Goal: Task Accomplishment & Management: Use online tool/utility

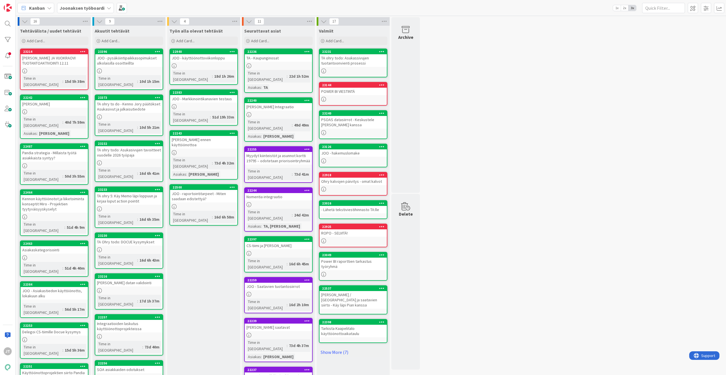
scroll to position [10, 0]
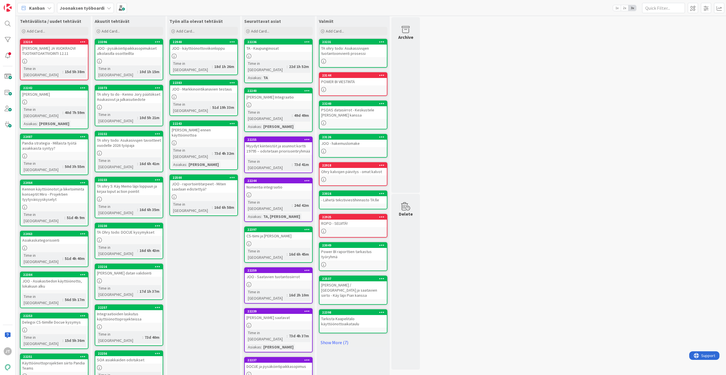
click at [191, 85] on div "JOO - Markkinointikanavien testaus" at bounding box center [203, 88] width 67 height 7
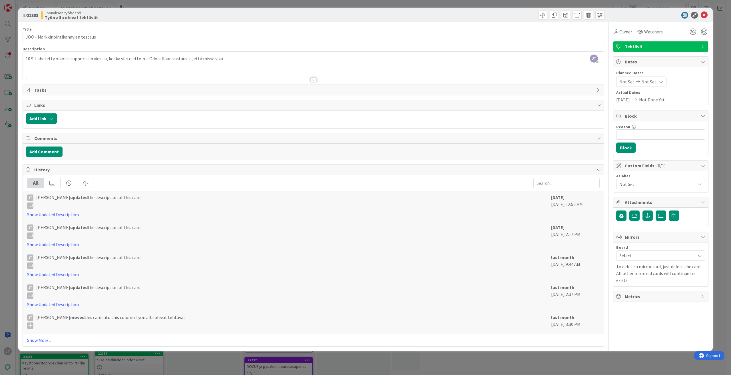
click at [313, 81] on div at bounding box center [313, 79] width 6 height 5
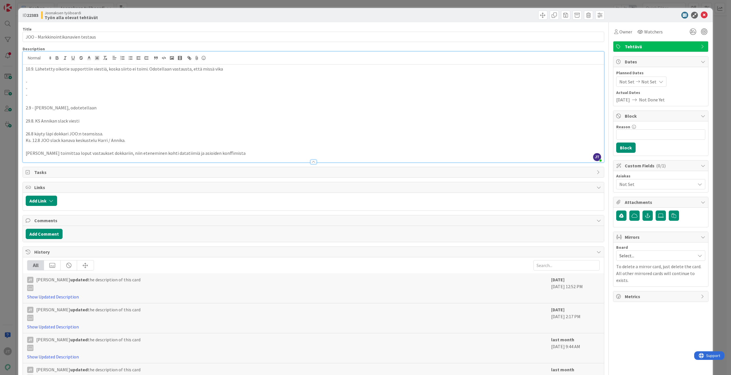
click at [24, 69] on div "10.9. Lähetetty oikotie supporttiin viestiä, koska siirto ei toimi. Odotellaan …" at bounding box center [313, 113] width 581 height 98
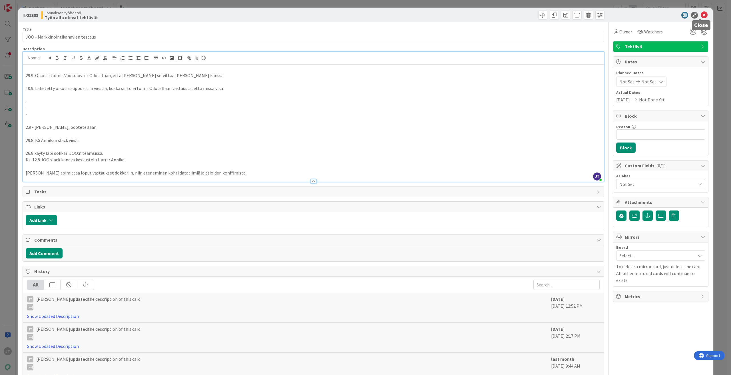
click at [700, 14] on icon at bounding box center [703, 15] width 7 height 7
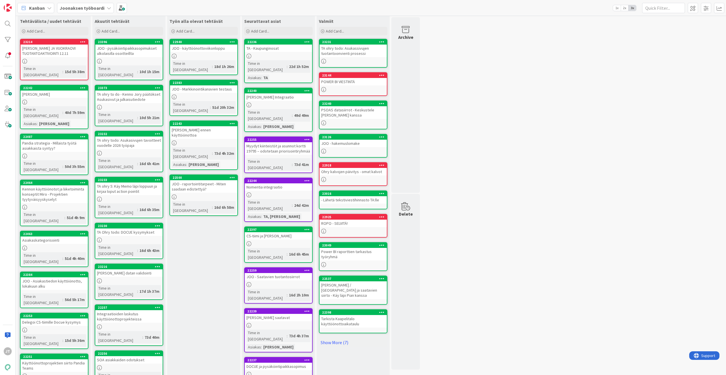
click at [129, 182] on div "TA ohry 5: Käy Memo läpi loppuun ja kirjaa loput action pointit" at bounding box center [128, 188] width 67 height 13
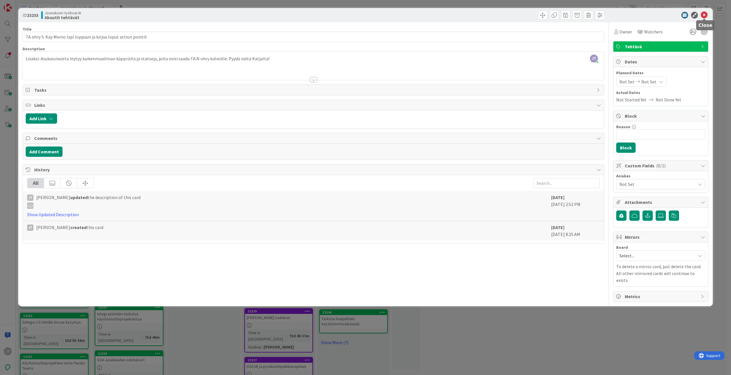
click at [702, 15] on icon at bounding box center [703, 15] width 7 height 7
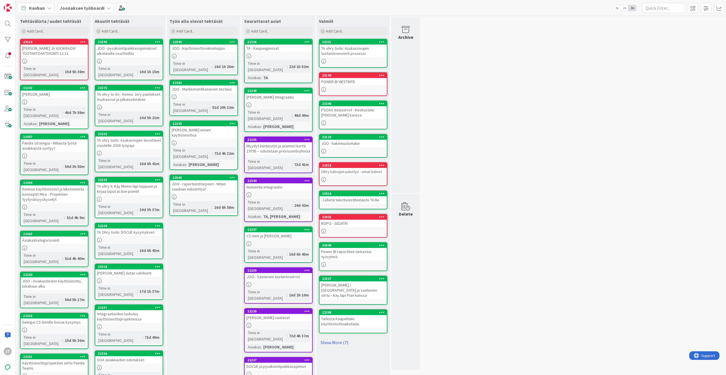
click at [140, 90] on div "TA ohry to do - Kenno Jory päätökset Asukasivut ja julkaisutiedote" at bounding box center [128, 96] width 67 height 13
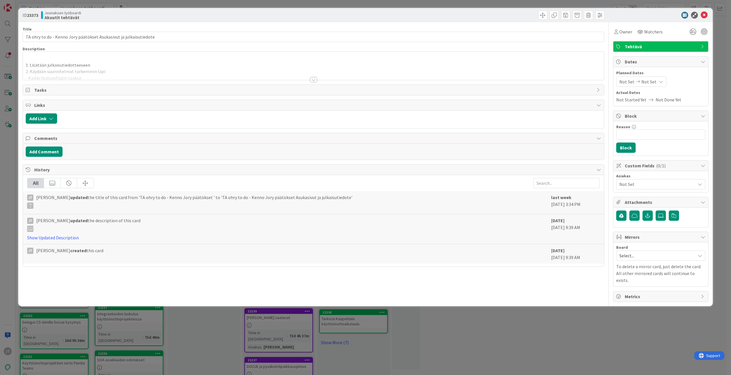
click at [313, 80] on div at bounding box center [313, 79] width 6 height 5
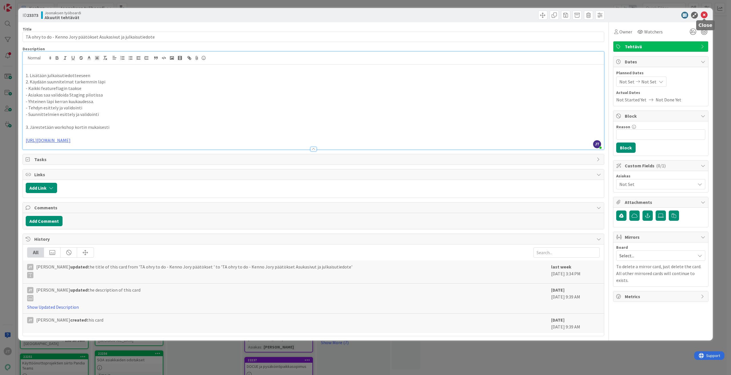
click at [705, 15] on icon at bounding box center [703, 15] width 7 height 7
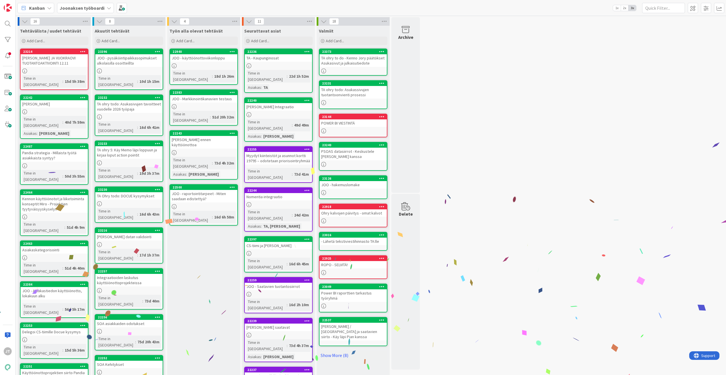
click at [140, 102] on div "TA ohry todo: Asukasivujen tavoitteet vuodelle 2026 työpaja" at bounding box center [128, 106] width 67 height 13
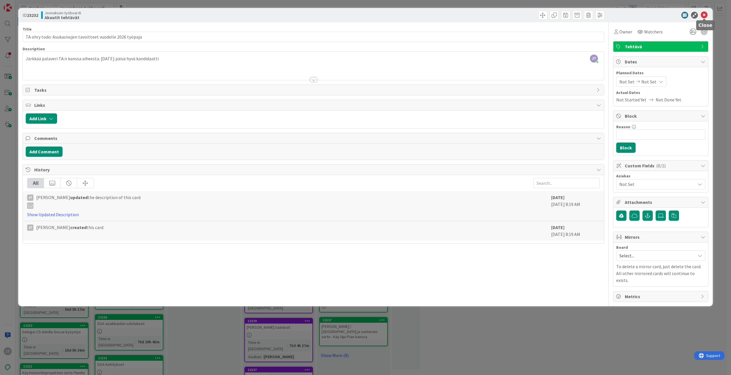
click at [709, 12] on div "ID 23232 Joonaksen työboardi Akuutit tehtävät" at bounding box center [365, 15] width 694 height 14
click at [708, 14] on div at bounding box center [657, 15] width 101 height 7
click at [705, 15] on icon at bounding box center [703, 15] width 7 height 7
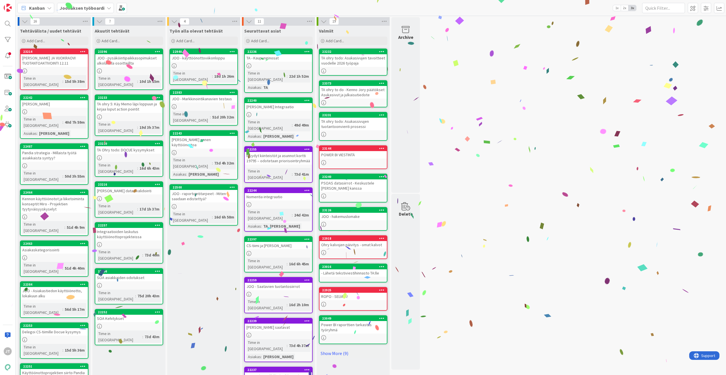
click at [141, 103] on div "TA ohry 5: Käy Memo läpi loppuun ja kirjaa loput action pointit" at bounding box center [128, 106] width 67 height 13
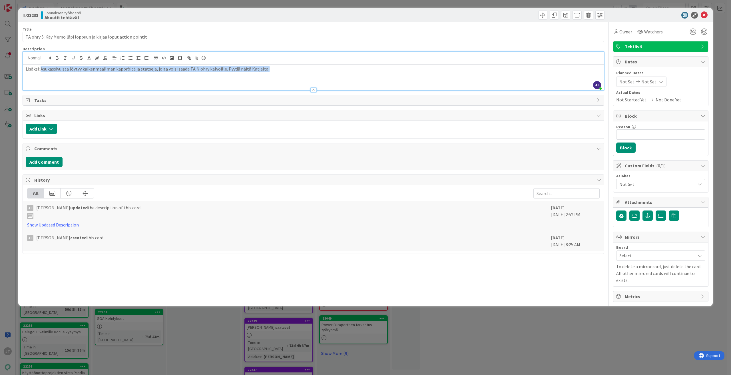
drag, startPoint x: 267, startPoint y: 57, endPoint x: 42, endPoint y: 70, distance: 225.9
click at [42, 70] on p "Lisäksi: Asukassivuista löytyy kaikenmaailman käppröitä ja statseja, joita vois…" at bounding box center [313, 69] width 575 height 7
copy p "Asukassivuista löytyy kaikenmaailman käppröitä ja statseja, joita voisi saada T…"
drag, startPoint x: 76, startPoint y: 55, endPoint x: 68, endPoint y: 43, distance: 13.5
click at [68, 43] on div "Title 63 / 128 TA ohry 5: Käy Memo läpi loppuun ja kirjaa loput action pointit …" at bounding box center [313, 161] width 581 height 279
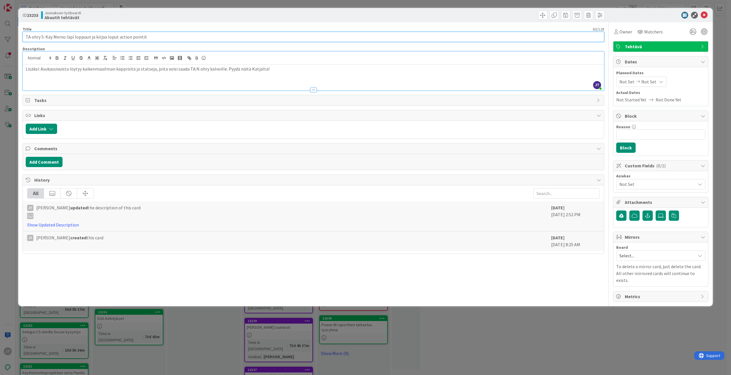
drag, startPoint x: 54, startPoint y: 37, endPoint x: 49, endPoint y: 38, distance: 5.6
click at [55, 37] on input "TA ohry 5: Käy Memo läpi loppuun ja kirjaa loput action pointit" at bounding box center [313, 37] width 581 height 10
drag, startPoint x: 45, startPoint y: 38, endPoint x: 217, endPoint y: 38, distance: 172.1
click at [217, 38] on input "TA ohry 5: Käy Memo läpi loppuun ja kirjaa loput action pointit" at bounding box center [313, 37] width 581 height 10
paste input "Asukassivuista löytyy kaikenmaailman käppröitä ja statseja, joita voisi saada T…"
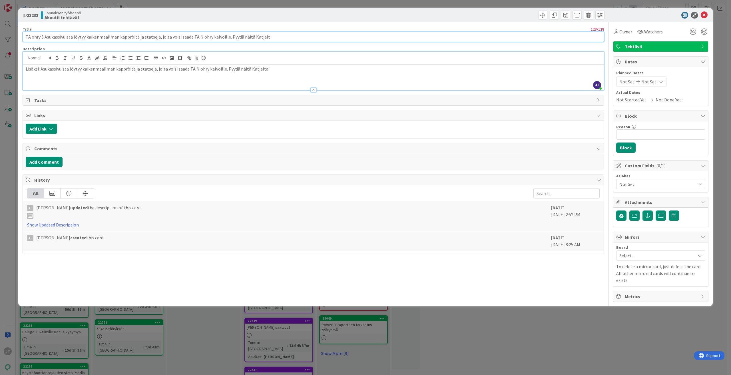
click at [44, 36] on input "TA ohry 5:Asukassivuista löytyy kaikenmaailman käppröitä ja statseja, joita voi…" at bounding box center [313, 37] width 581 height 10
click at [136, 63] on div at bounding box center [313, 58] width 581 height 13
type input "TA ohry 5:Asukassivuista löytyy kaikenmaailman käppröitä ja statseja, joita voi…"
drag, startPoint x: 201, startPoint y: 66, endPoint x: 204, endPoint y: 66, distance: 3.1
click at [201, 66] on p "Lisäksi: Asukassivuista löytyy kaikenmaailman käppröitä ja statseja, joita vois…" at bounding box center [313, 69] width 575 height 7
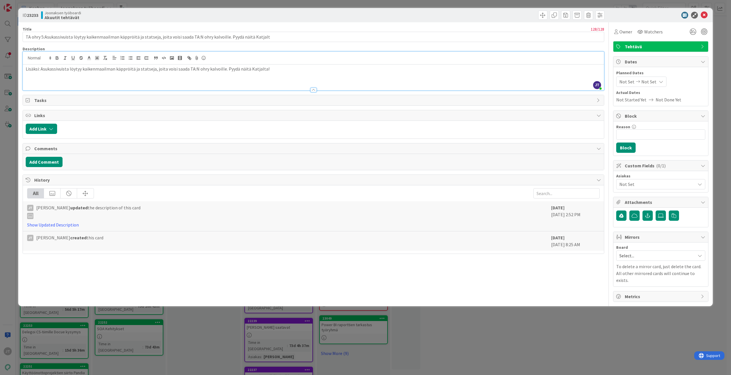
drag, startPoint x: 257, startPoint y: 66, endPoint x: 286, endPoint y: 67, distance: 29.7
click at [257, 67] on p "Lisäksi: Asukassivuista löytyy kaikenmaailman käppröitä ja statseja, joita vois…" at bounding box center [313, 69] width 575 height 7
click at [291, 70] on p "Lisäksi: Asukassivuista löytyy kaikenmaailman käppröitä ja statseja, joita vois…" at bounding box center [313, 69] width 575 height 7
click at [703, 17] on icon at bounding box center [703, 15] width 7 height 7
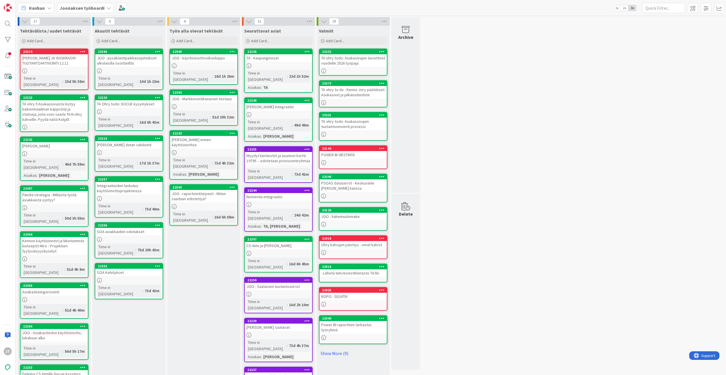
click at [147, 67] on link "23396 JOO - pysäköintipaikkasopimukset ulkolaisilla osoitteillta Time in Column…" at bounding box center [129, 69] width 68 height 41
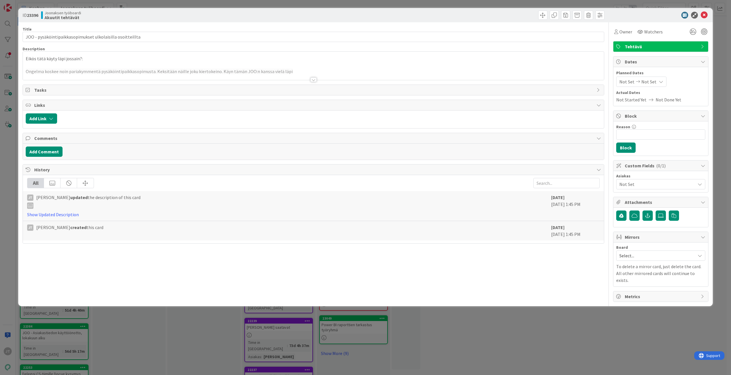
click at [313, 79] on div at bounding box center [313, 79] width 6 height 5
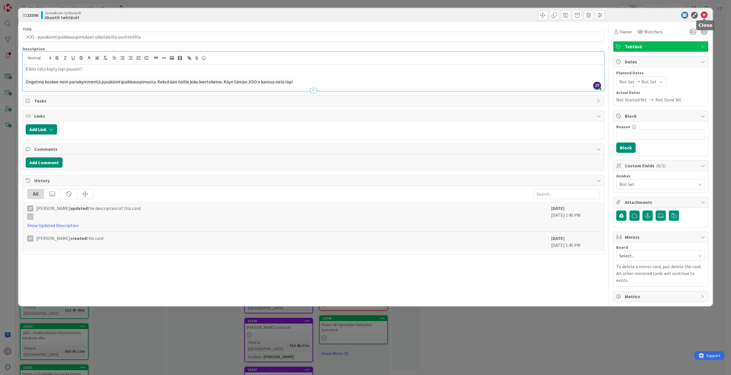
click at [703, 15] on icon at bounding box center [703, 15] width 7 height 7
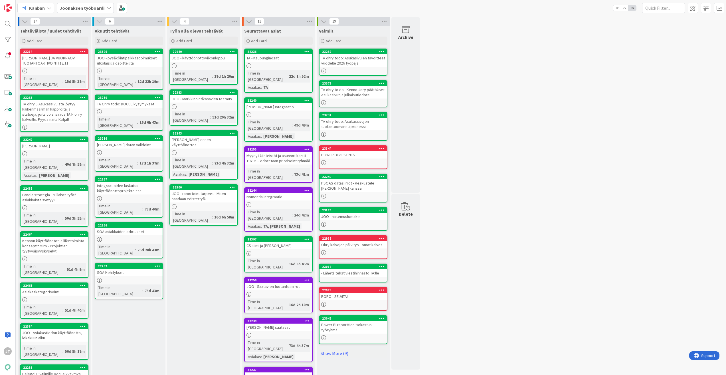
click at [134, 100] on div "TA Ohry todo: DOCUE kysymykset" at bounding box center [128, 103] width 67 height 7
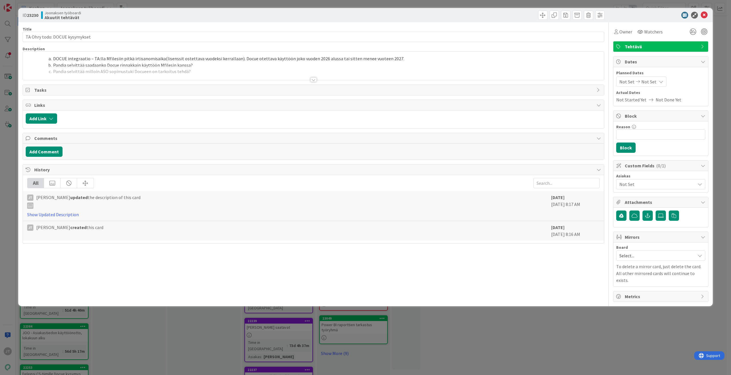
click at [315, 79] on div at bounding box center [313, 79] width 6 height 5
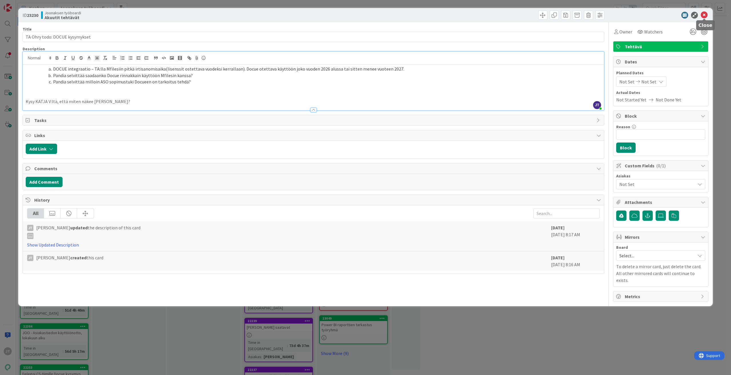
click at [705, 15] on icon at bounding box center [703, 15] width 7 height 7
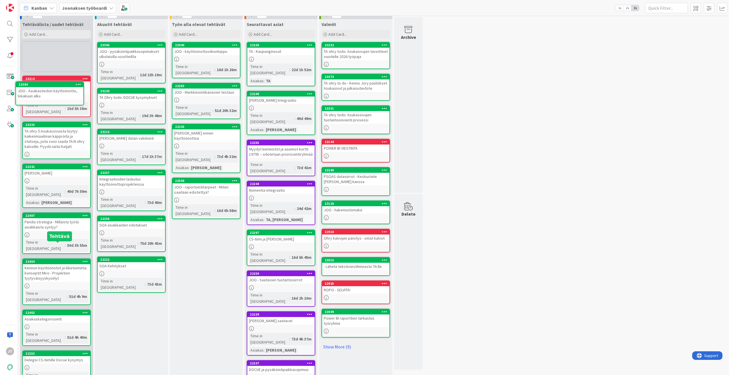
scroll to position [2, 0]
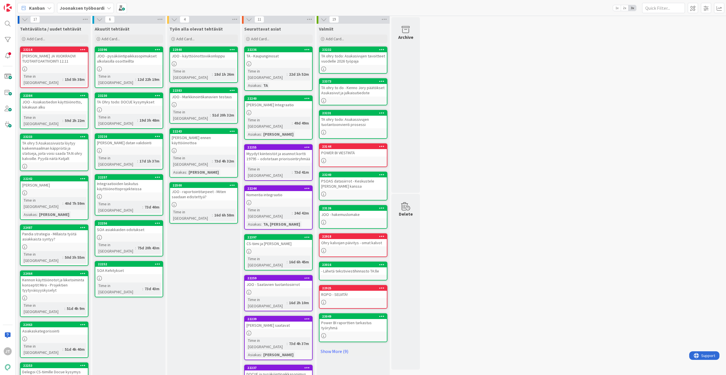
click at [65, 98] on div "JOO - Asiakastiedon käyttöönotto, lokakuun alku" at bounding box center [54, 104] width 67 height 13
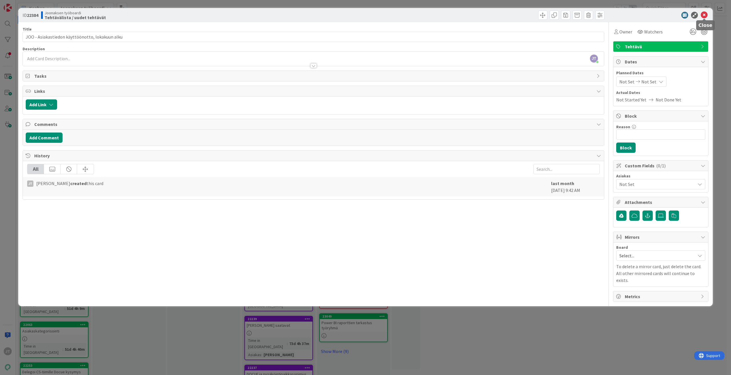
click at [707, 14] on icon at bounding box center [703, 15] width 7 height 7
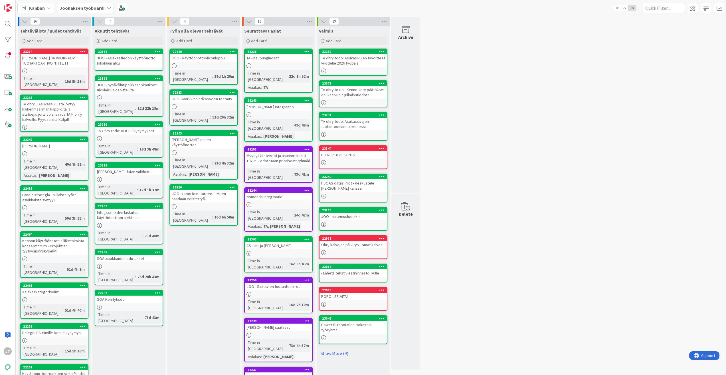
click at [128, 60] on div "JOO - Asiakastiedon käyttöönotto, lokakuun alku" at bounding box center [128, 60] width 67 height 13
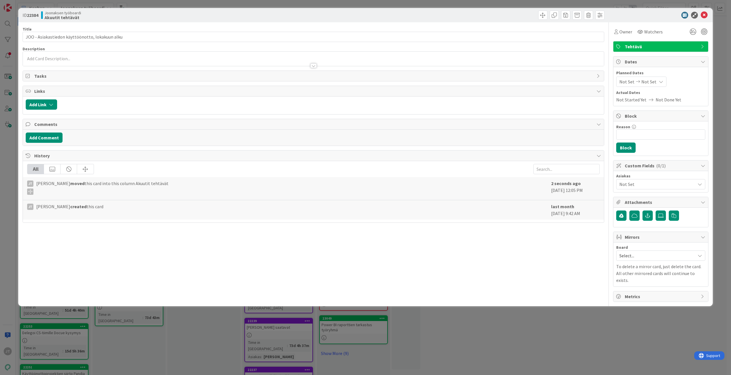
click at [129, 61] on div at bounding box center [313, 63] width 581 height 6
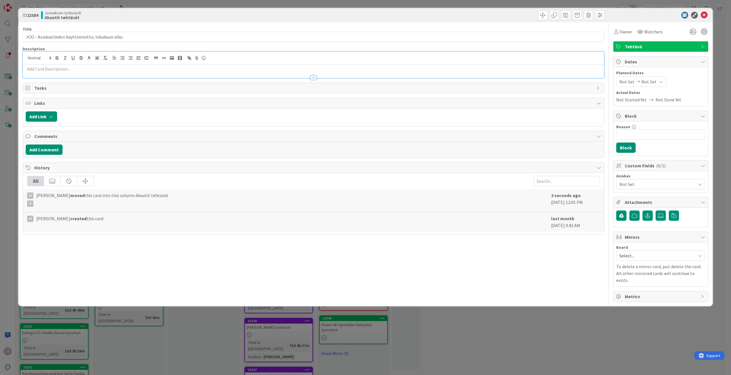
click at [112, 69] on p at bounding box center [313, 69] width 575 height 7
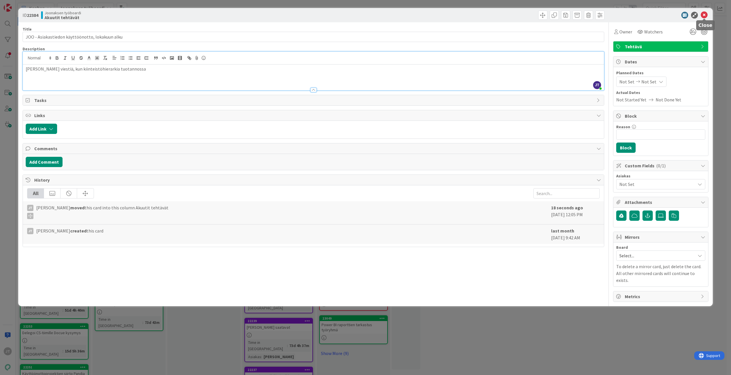
click at [704, 14] on icon at bounding box center [703, 15] width 7 height 7
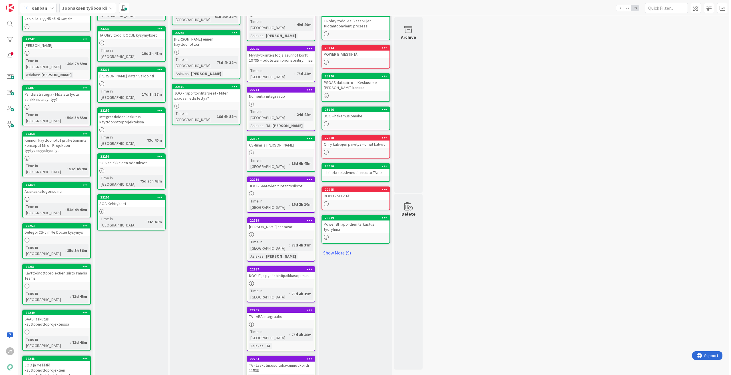
scroll to position [102, 0]
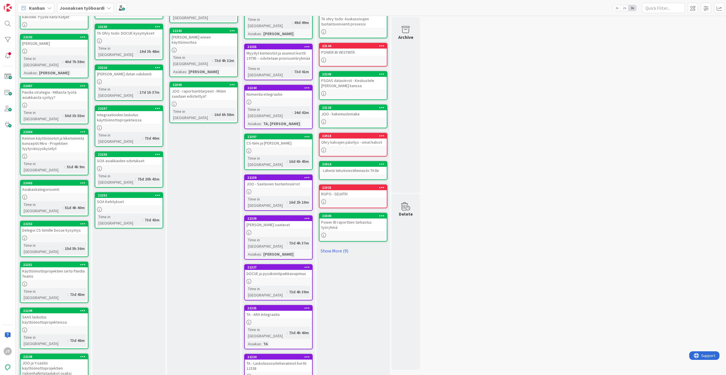
click at [47, 226] on div "Delegoi CS-tiimille Docue kysymys" at bounding box center [54, 229] width 67 height 7
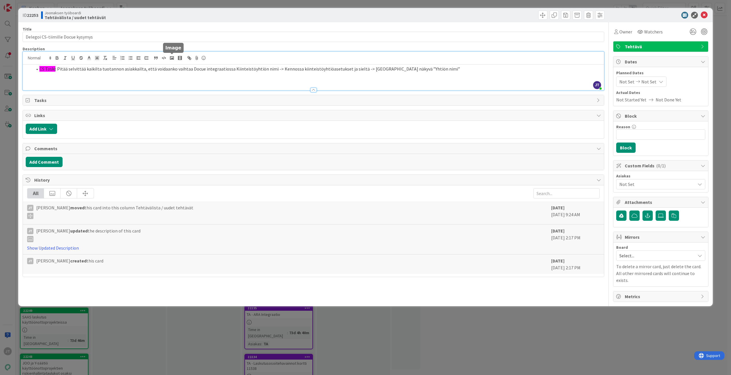
click at [169, 57] on div "JT Joonas Taina just joined CS Taski : Pitää selvittää kaikilta tuotannon asiak…" at bounding box center [313, 71] width 581 height 39
click at [169, 57] on icon "button" at bounding box center [171, 57] width 5 height 5
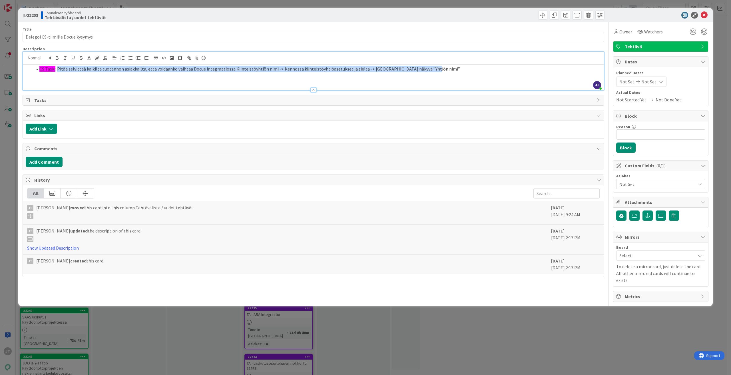
drag, startPoint x: 439, startPoint y: 68, endPoint x: 58, endPoint y: 79, distance: 381.7
click at [58, 79] on div "CS Taski : Pitää selvittää kaikilta tuotannon asiakkailta, että voidaanko vaiht…" at bounding box center [313, 77] width 581 height 26
copy li "Pitää selvittää kaikilta tuotannon asiakkailta, että voidaanko vaihtaa Docue in…"
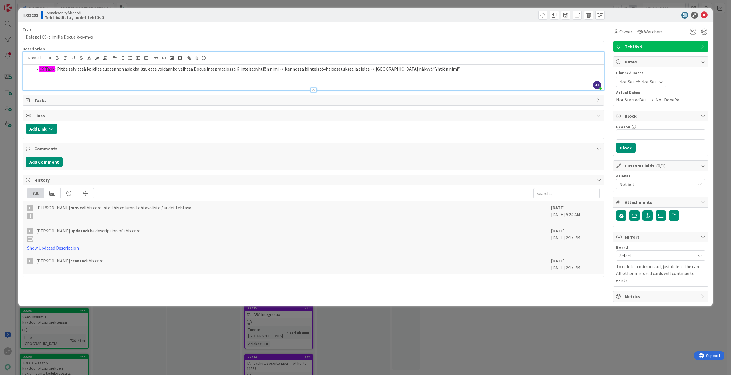
click at [703, 14] on icon at bounding box center [703, 15] width 7 height 7
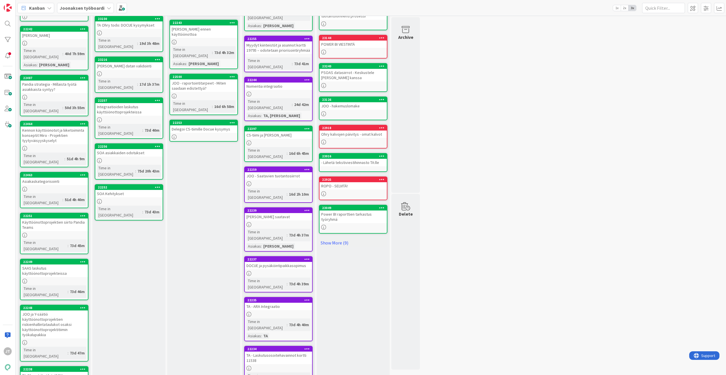
scroll to position [7, 0]
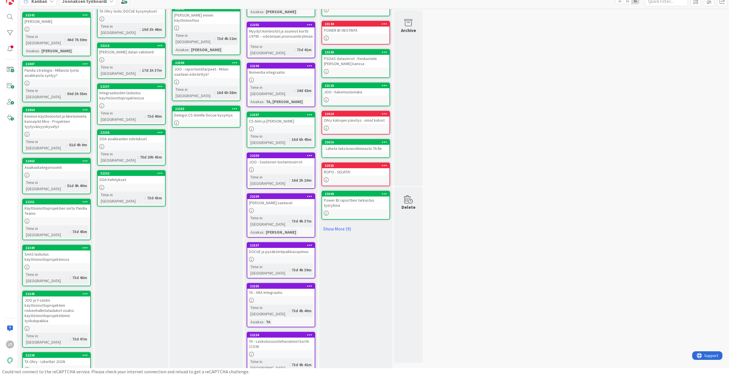
scroll to position [139, 0]
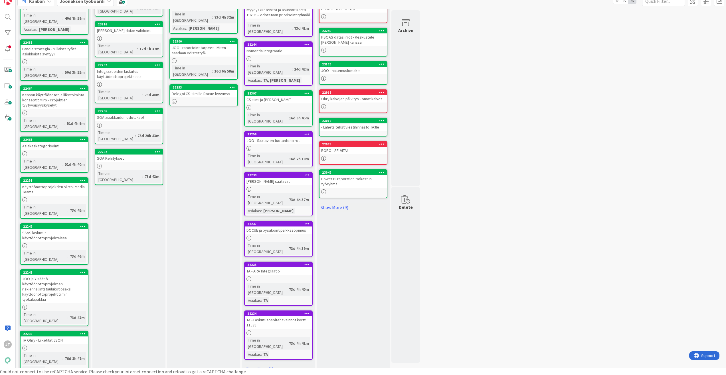
click at [42, 330] on link "22238 TA Ohry - Liiketilat JSON Time in Column : 76d 1h 47m Asiakas : TA" at bounding box center [54, 352] width 68 height 44
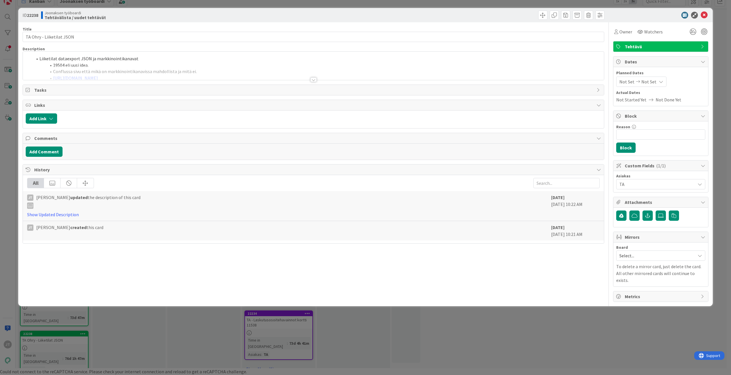
click at [315, 78] on div at bounding box center [313, 79] width 6 height 5
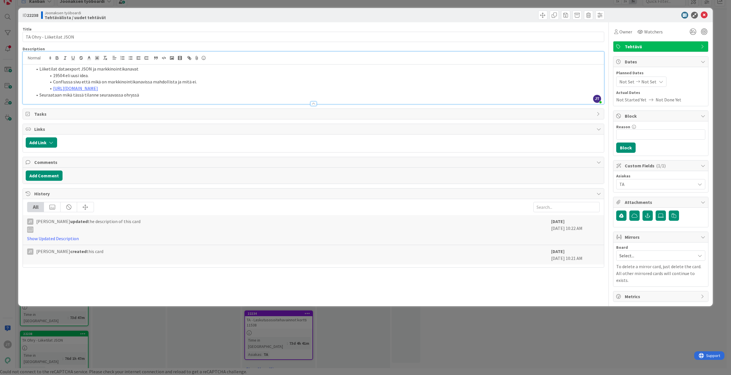
click at [58, 75] on li "19504 eli uusi idea." at bounding box center [317, 75] width 568 height 7
copy li "19504"
click at [166, 96] on li "Seuraataan mikä tässä tilanne seuraavassa ohryssä" at bounding box center [317, 95] width 568 height 7
click at [39, 67] on span at bounding box center [39, 69] width 0 height 7
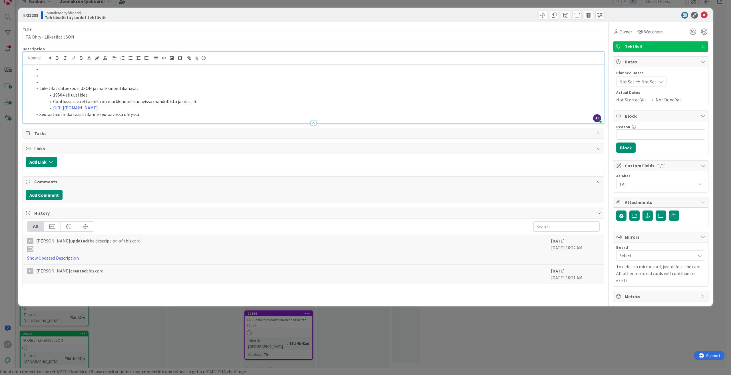
click at [43, 72] on li at bounding box center [317, 75] width 568 height 7
click at [75, 70] on li at bounding box center [317, 69] width 568 height 7
click at [703, 14] on icon at bounding box center [703, 15] width 7 height 7
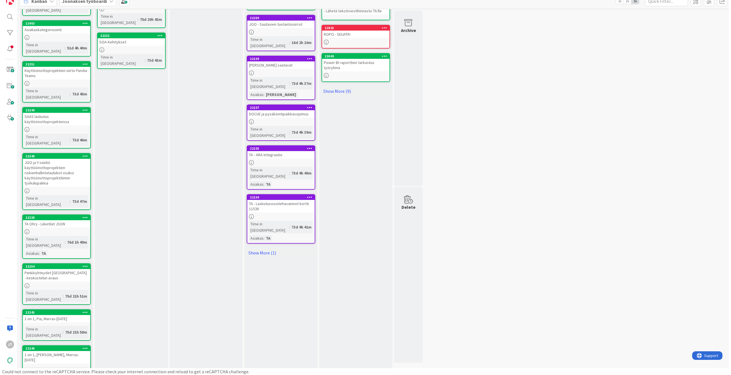
scroll to position [245, 0]
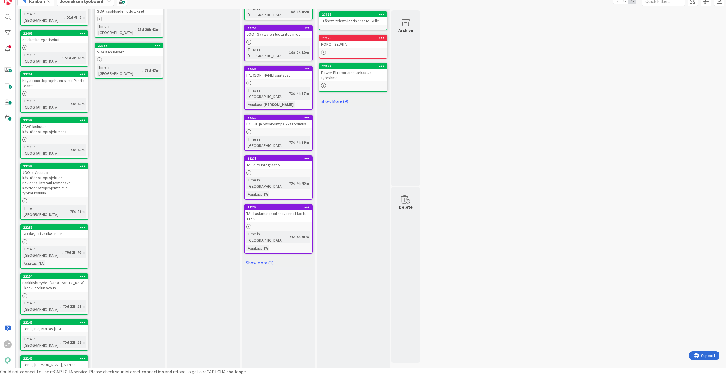
click at [51, 279] on div "Pankkiyhteydet Kennoon - keskustelun avaus" at bounding box center [54, 285] width 67 height 13
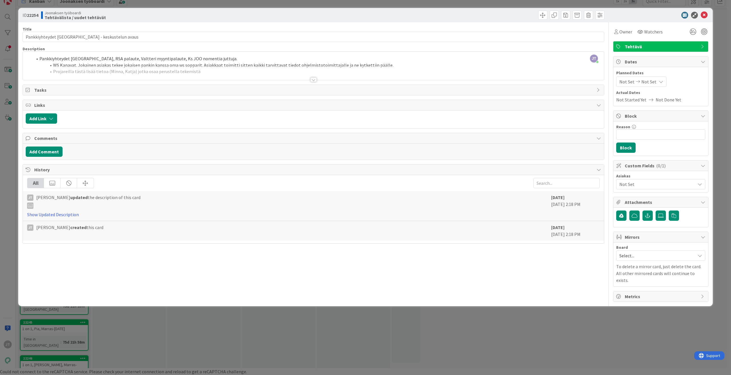
click at [315, 80] on div at bounding box center [313, 79] width 6 height 5
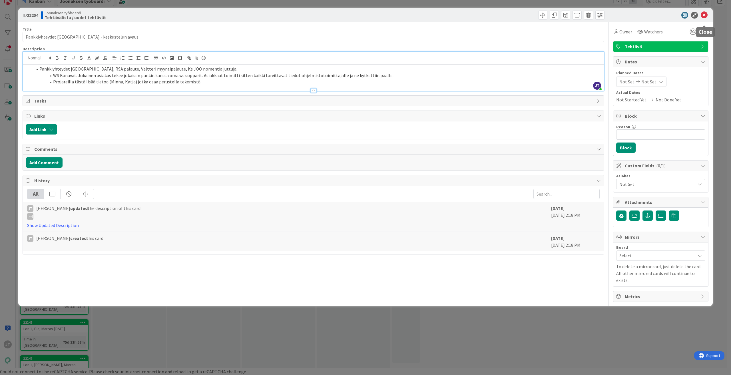
click at [703, 13] on icon at bounding box center [703, 15] width 7 height 7
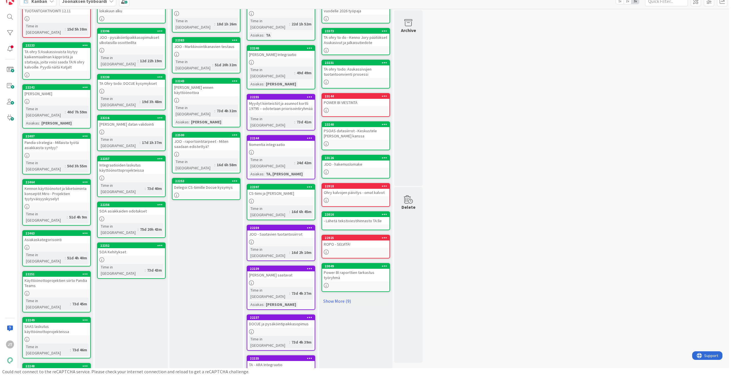
scroll to position [17, 0]
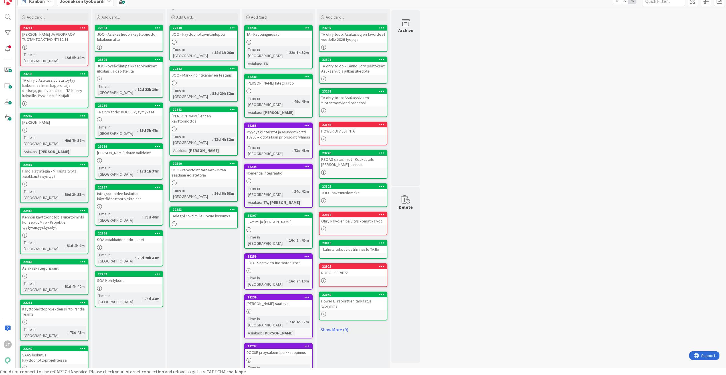
click at [38, 264] on div "Asiakaskategorisointi" at bounding box center [54, 267] width 67 height 7
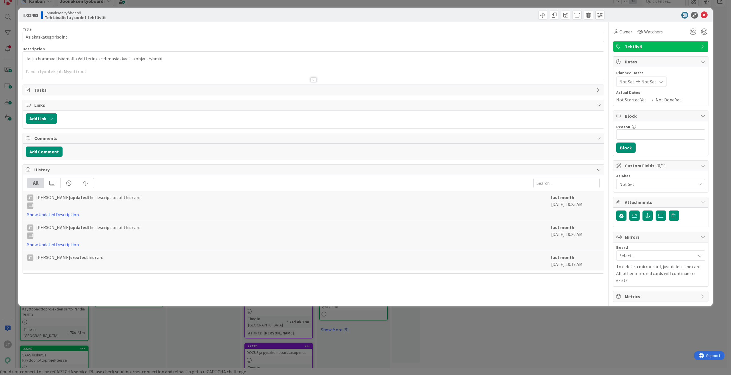
click at [315, 80] on div at bounding box center [313, 79] width 6 height 5
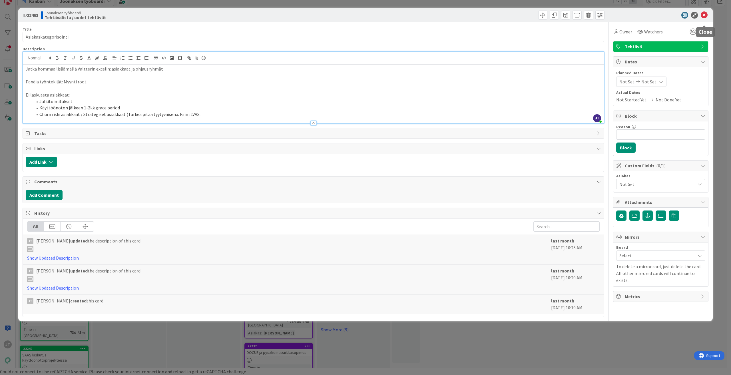
click at [701, 15] on icon at bounding box center [703, 15] width 7 height 7
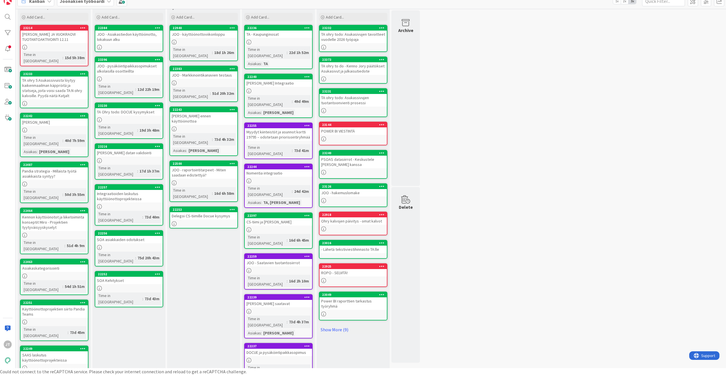
click at [203, 112] on div "JOO - Vesilaskutus ennen käyttöönottoa" at bounding box center [203, 118] width 67 height 13
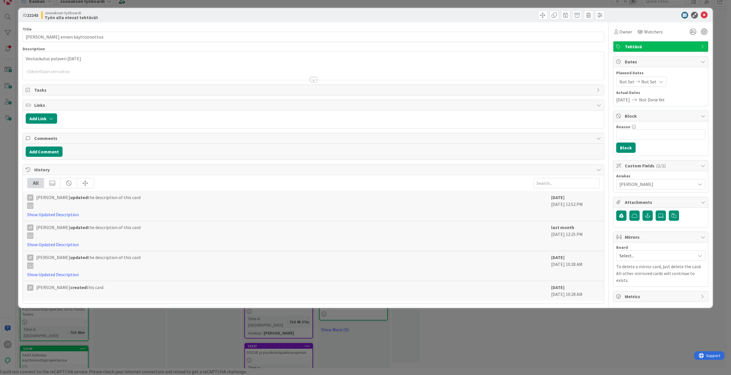
click at [313, 80] on div at bounding box center [313, 79] width 6 height 5
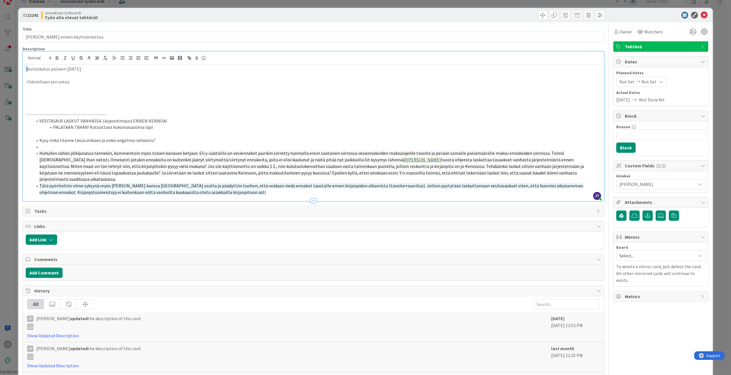
click at [27, 67] on p "Vesilaskutus palaveri 11.9.2025" at bounding box center [313, 69] width 575 height 7
click at [30, 70] on p "Vesilaskutus palaveri 11.9.2025" at bounding box center [313, 69] width 575 height 7
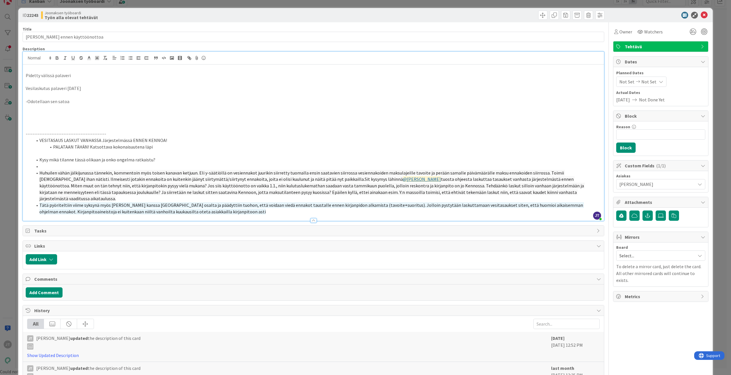
click at [30, 70] on p at bounding box center [313, 69] width 575 height 7
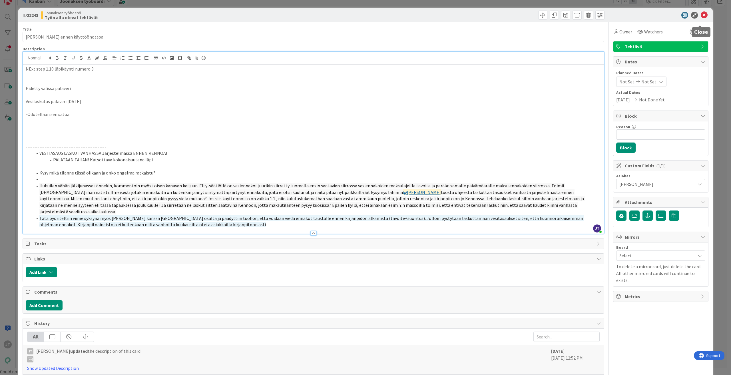
click at [700, 18] on icon at bounding box center [703, 15] width 7 height 7
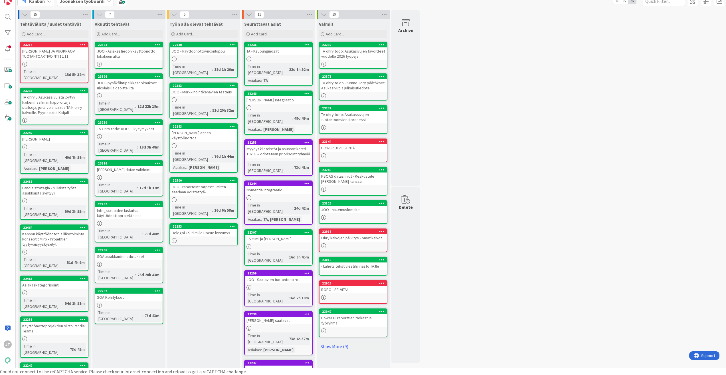
click at [146, 125] on div "TA Ohry todo: DOCUE kysymykset" at bounding box center [128, 128] width 67 height 7
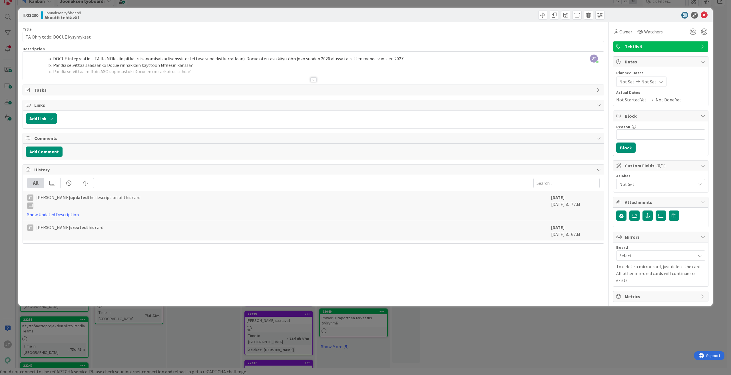
click at [313, 81] on div at bounding box center [313, 79] width 6 height 5
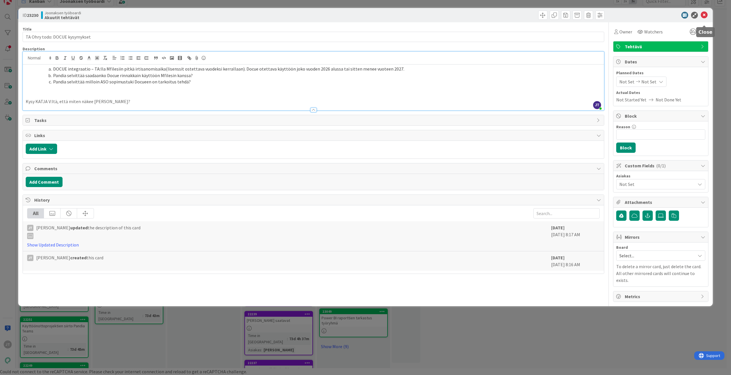
click at [703, 14] on icon at bounding box center [703, 15] width 7 height 7
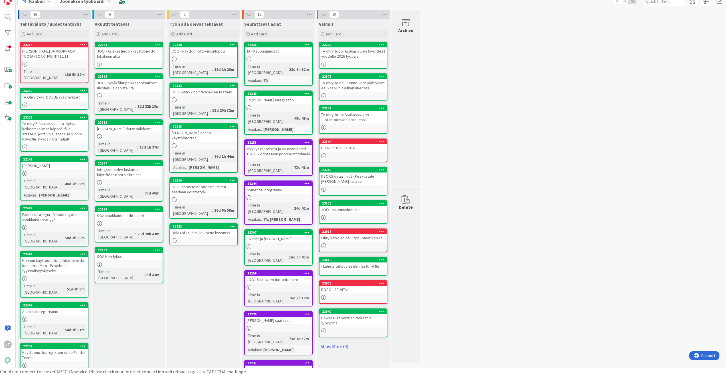
click at [142, 125] on div "JOO - Toimijat datan validointi" at bounding box center [128, 128] width 67 height 7
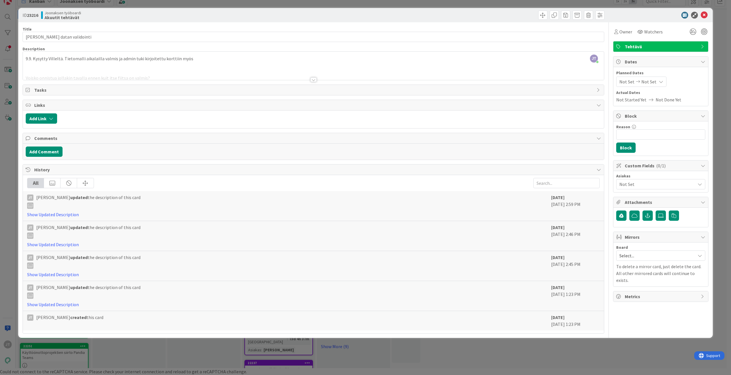
click at [315, 79] on div at bounding box center [313, 79] width 6 height 5
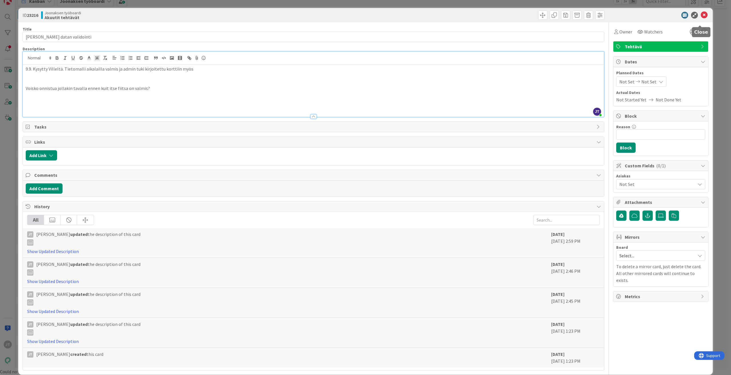
click at [700, 17] on icon at bounding box center [703, 15] width 7 height 7
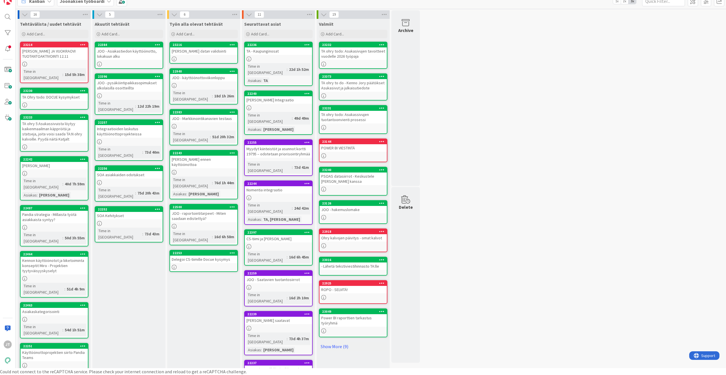
click at [192, 59] on div at bounding box center [203, 59] width 67 height 5
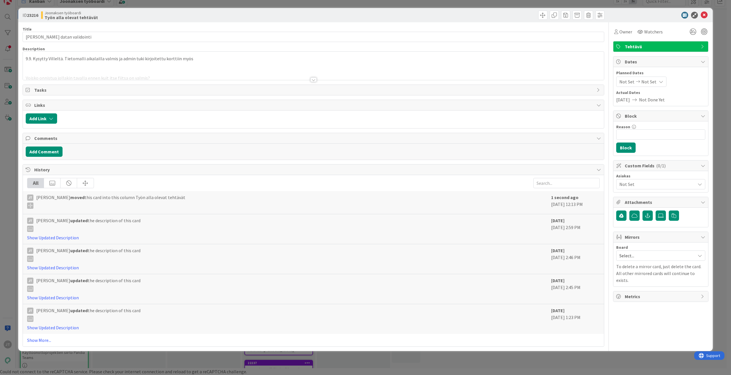
click at [26, 57] on div "9.9. Kysytty Villeltä. Tietomalli aikalailla valmis ja admin tuki kirjoitettu k…" at bounding box center [313, 66] width 581 height 28
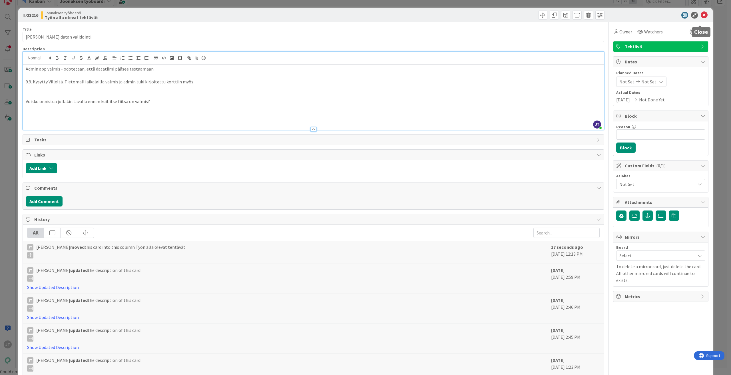
click at [697, 11] on div "ID 23216 Joonaksen työboardi Työn alla olevat tehtävät" at bounding box center [365, 15] width 694 height 14
click at [700, 12] on icon at bounding box center [703, 15] width 7 height 7
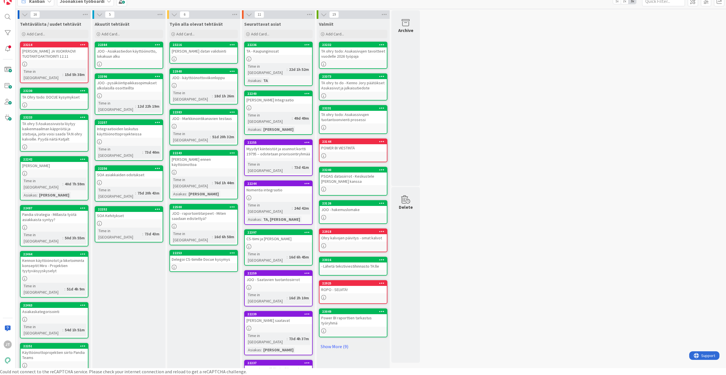
click at [122, 127] on div "Integraatioiden laskutus käyttöönottoprojekteissa" at bounding box center [128, 131] width 67 height 13
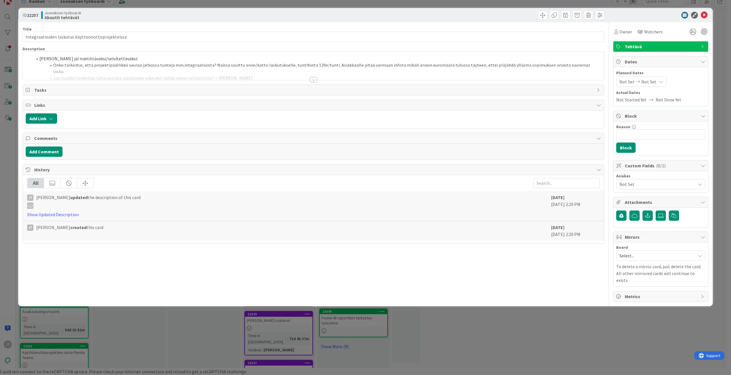
click at [313, 78] on div at bounding box center [313, 79] width 6 height 5
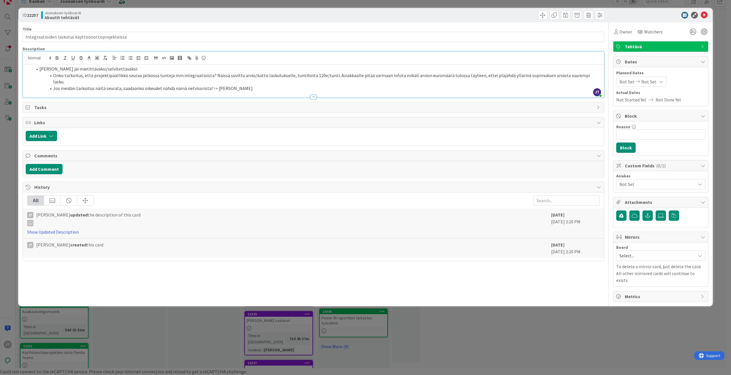
click at [707, 14] on icon at bounding box center [703, 15] width 7 height 7
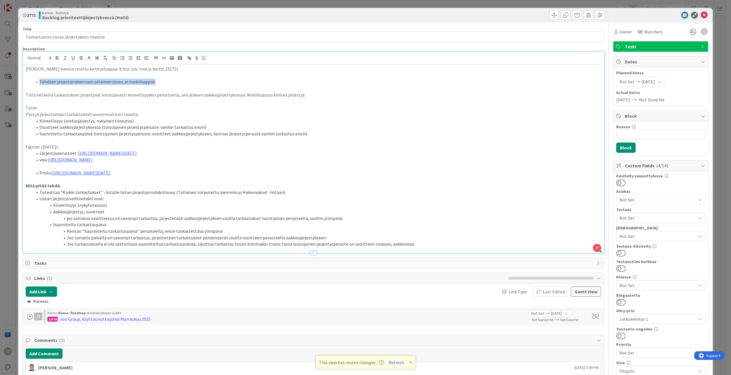
scroll to position [57, 0]
click at [700, 13] on icon at bounding box center [703, 15] width 7 height 7
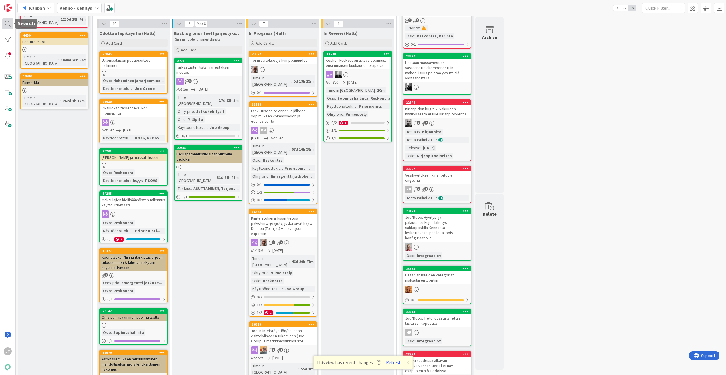
click at [9, 27] on div at bounding box center [7, 23] width 11 height 11
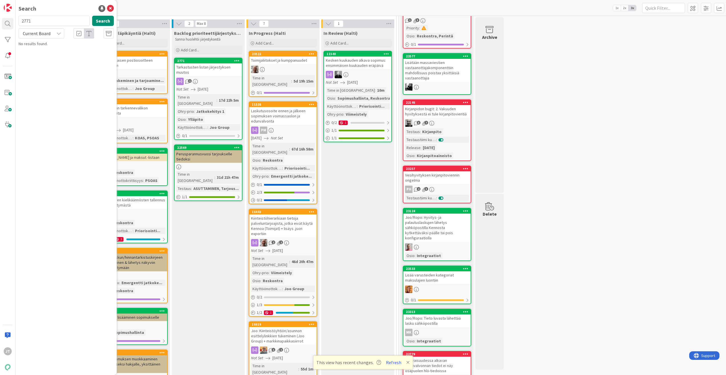
click at [41, 36] on span "Current Board" at bounding box center [37, 33] width 30 height 8
click at [42, 54] on span "All Boards" at bounding box center [51, 57] width 59 height 9
click at [46, 21] on input "2771" at bounding box center [54, 21] width 71 height 10
paste input "19504"
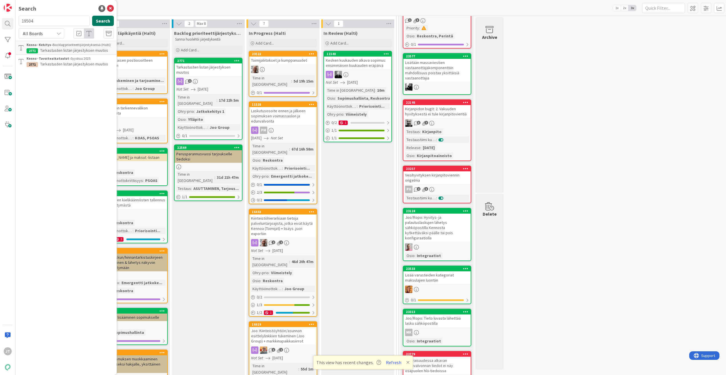
click at [107, 20] on button "Search" at bounding box center [103, 21] width 22 height 10
type input "19504"
click at [82, 54] on p "Liiketiloille siirto markkinointikanaviin / kotisivuille" at bounding box center [70, 53] width 87 height 12
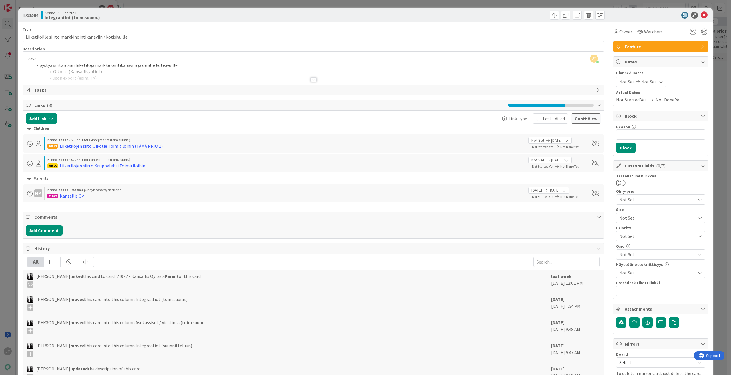
click at [313, 81] on div at bounding box center [313, 79] width 6 height 5
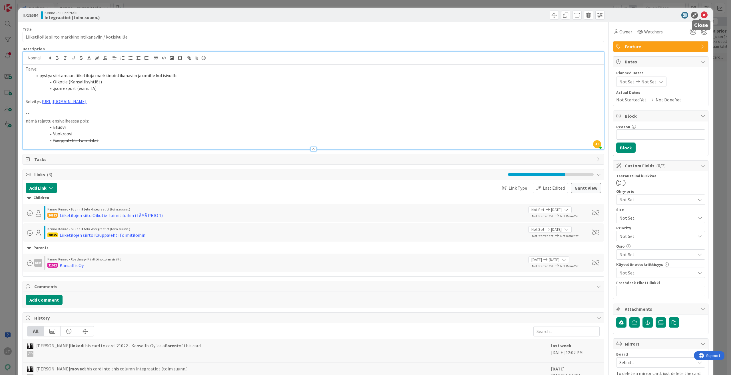
click at [700, 15] on icon at bounding box center [703, 15] width 7 height 7
